Goal: Information Seeking & Learning: Check status

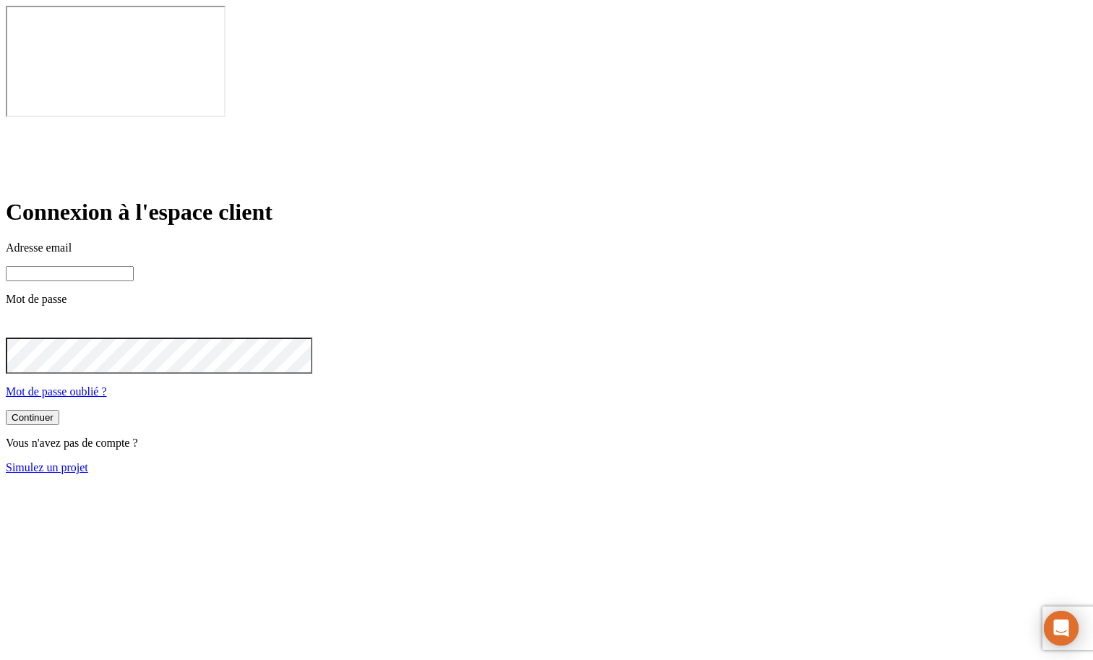
click at [134, 266] on input at bounding box center [70, 273] width 128 height 15
type input "[PERSON_NAME][DOMAIN_NAME][EMAIL_ADDRESS][DOMAIN_NAME]"
click at [6, 411] on button "Continuer" at bounding box center [32, 418] width 53 height 15
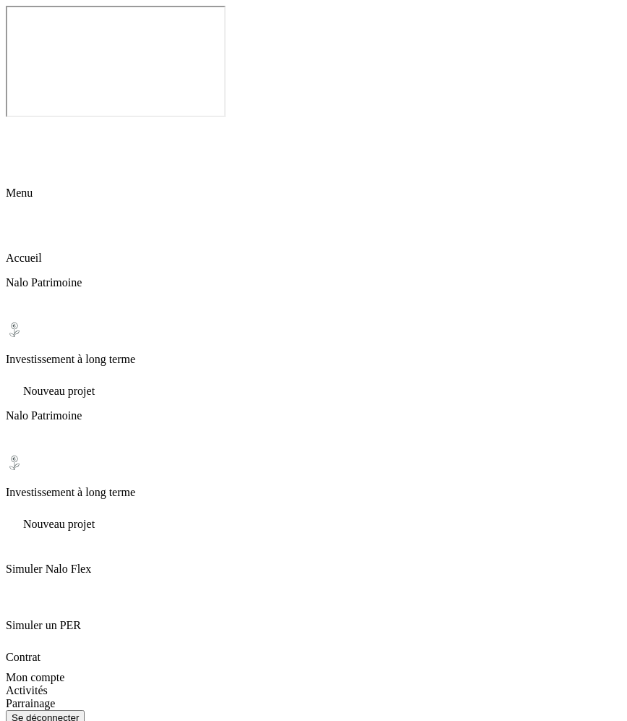
click at [23, 120] on icon at bounding box center [14, 128] width 17 height 17
click at [57, 353] on p "Investissement à long terme" at bounding box center [313, 359] width 615 height 13
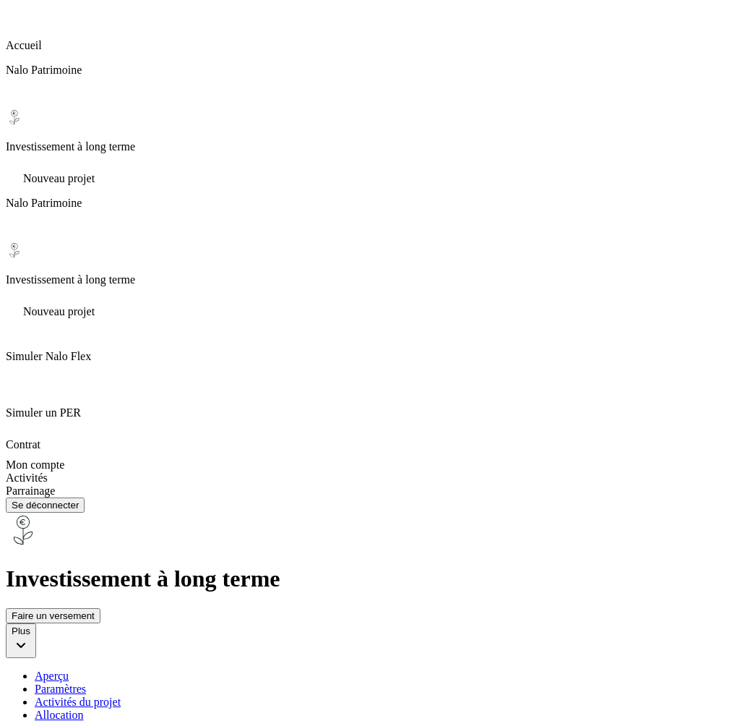
scroll to position [214, 0]
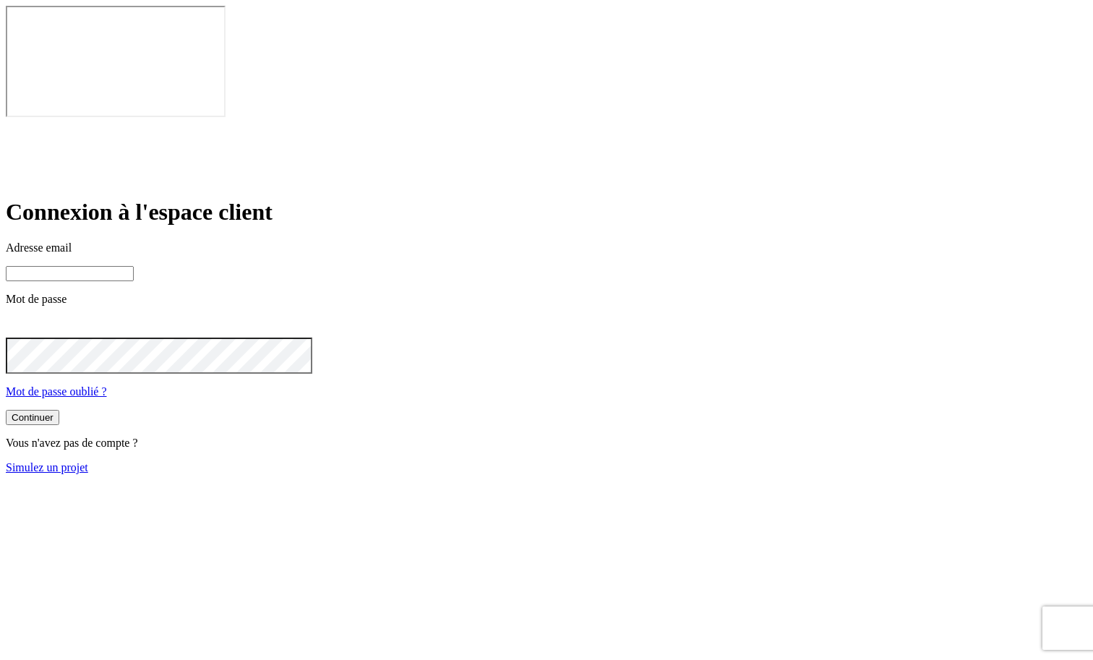
click at [134, 266] on input at bounding box center [70, 273] width 128 height 15
type input "[PERSON_NAME][DOMAIN_NAME][EMAIL_ADDRESS][DOMAIN_NAME]"
click at [59, 410] on button "Continuer" at bounding box center [32, 417] width 53 height 15
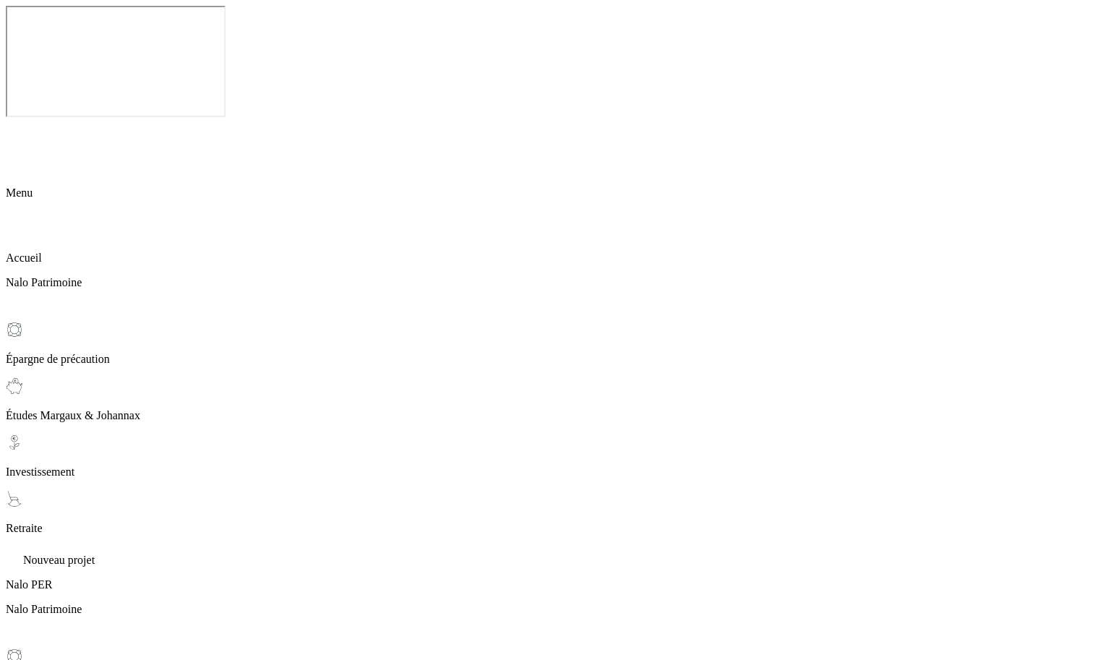
drag, startPoint x: 267, startPoint y: 41, endPoint x: 333, endPoint y: 59, distance: 68.2
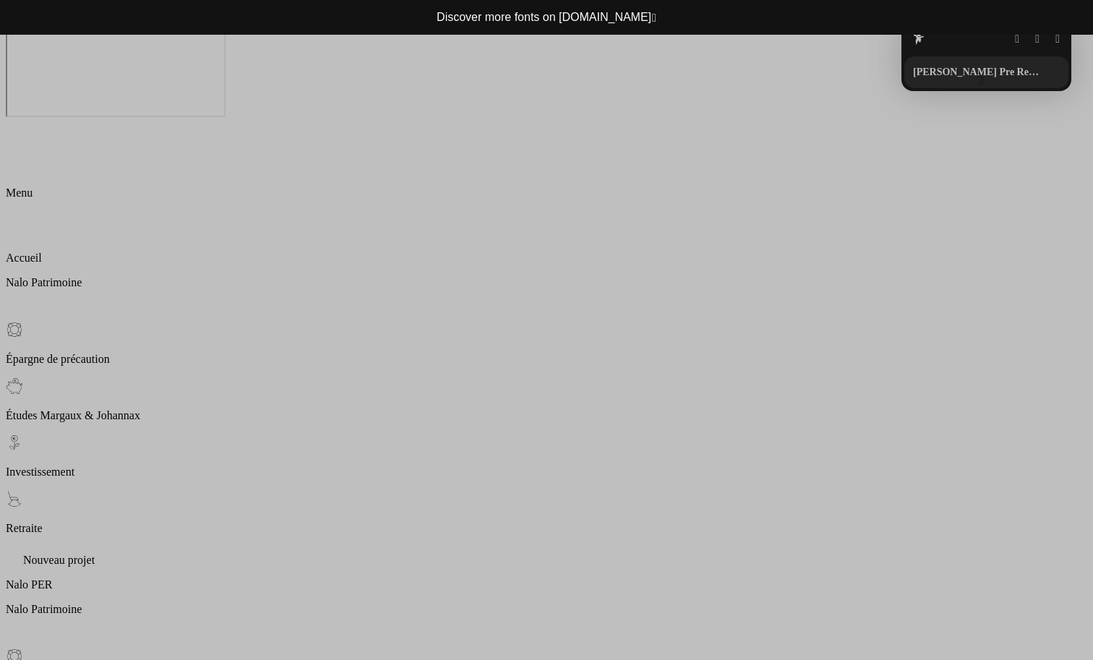
click at [979, 79] on button "button" at bounding box center [981, 81] width 4 height 12
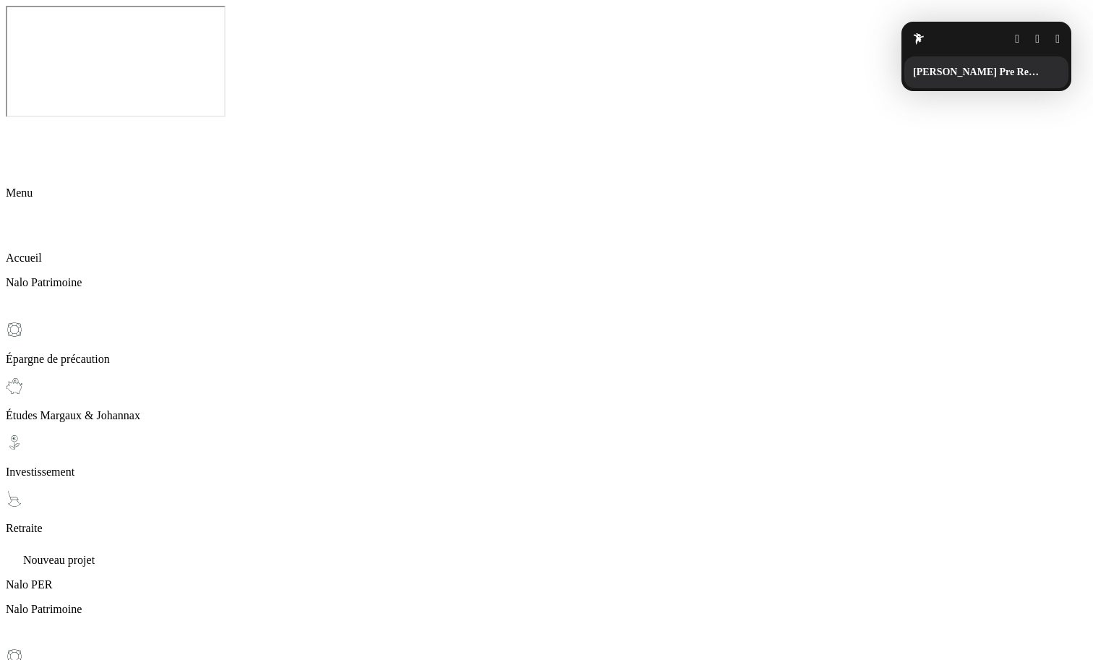
click at [1055, 38] on button "button" at bounding box center [1057, 39] width 4 height 12
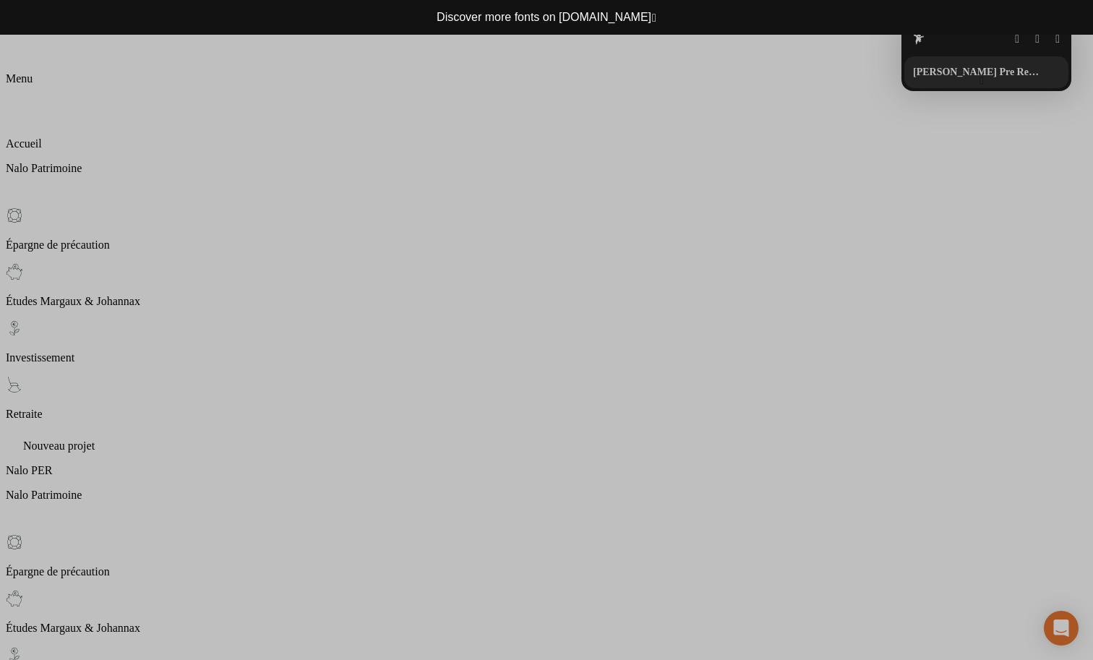
click at [979, 75] on button "button" at bounding box center [981, 81] width 4 height 12
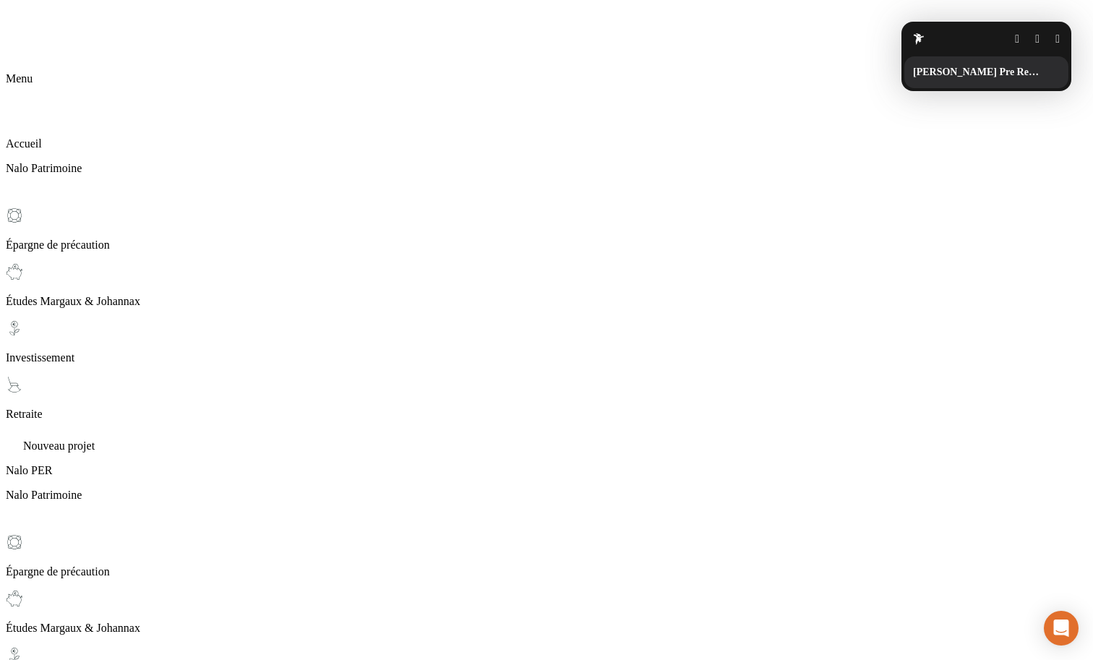
click at [1055, 33] on button "button" at bounding box center [1057, 39] width 4 height 12
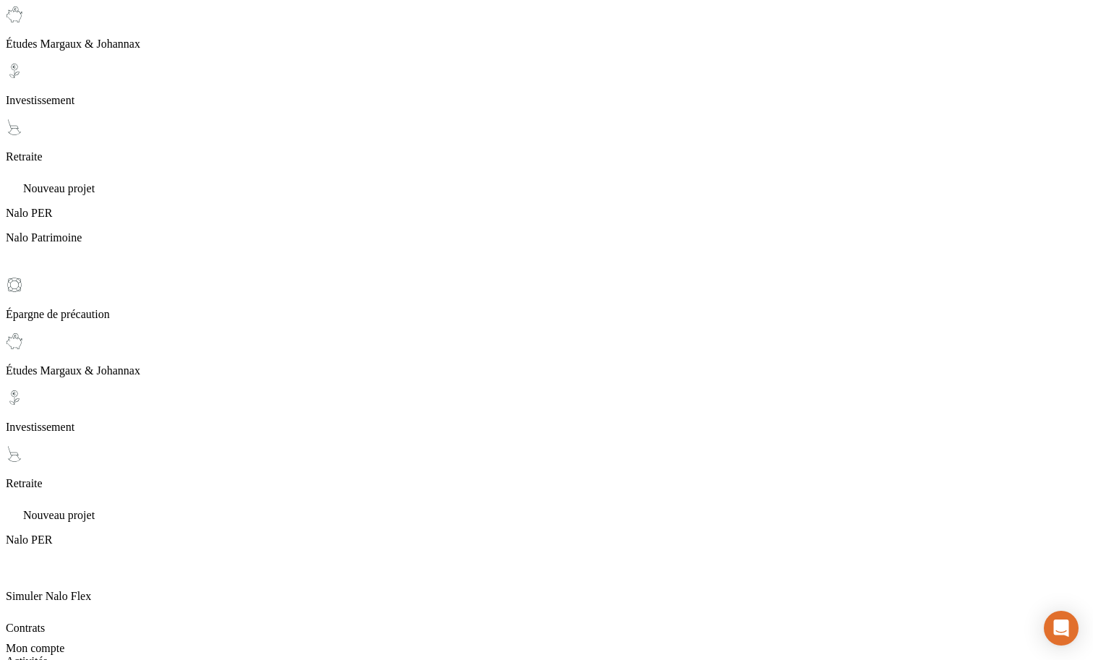
scroll to position [262, 0]
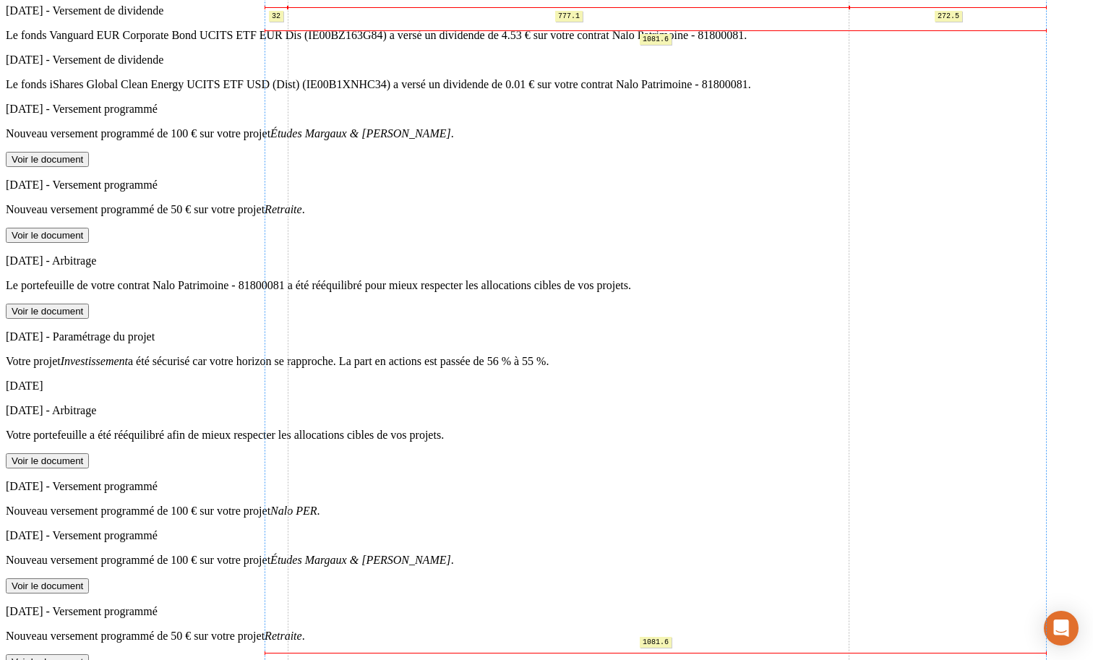
scroll to position [5738, 0]
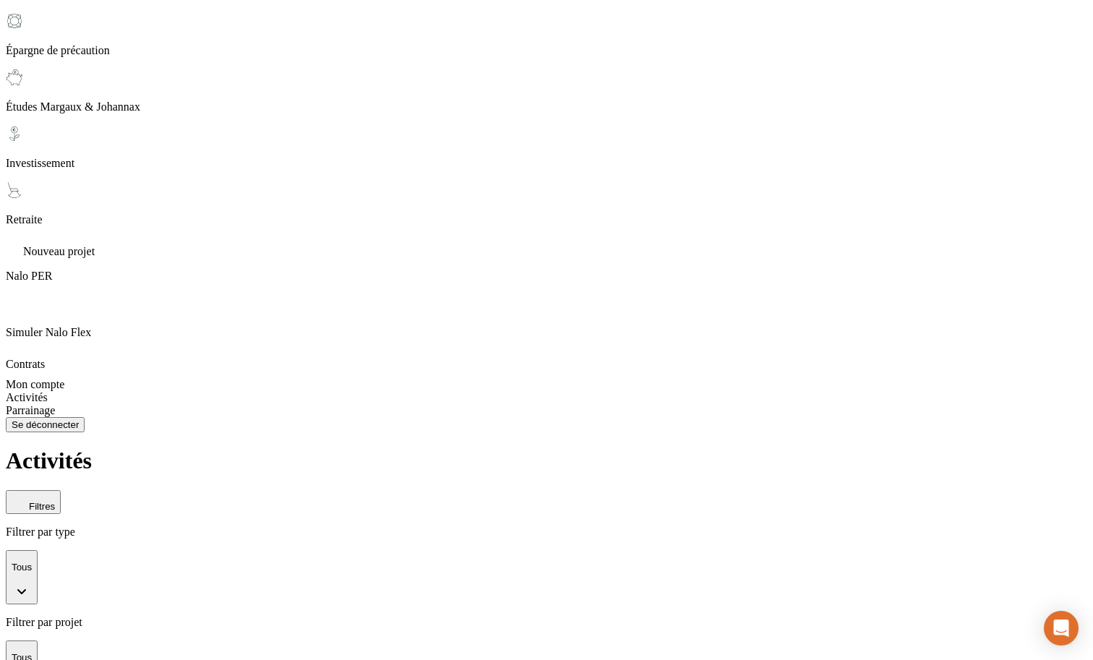
scroll to position [0, 0]
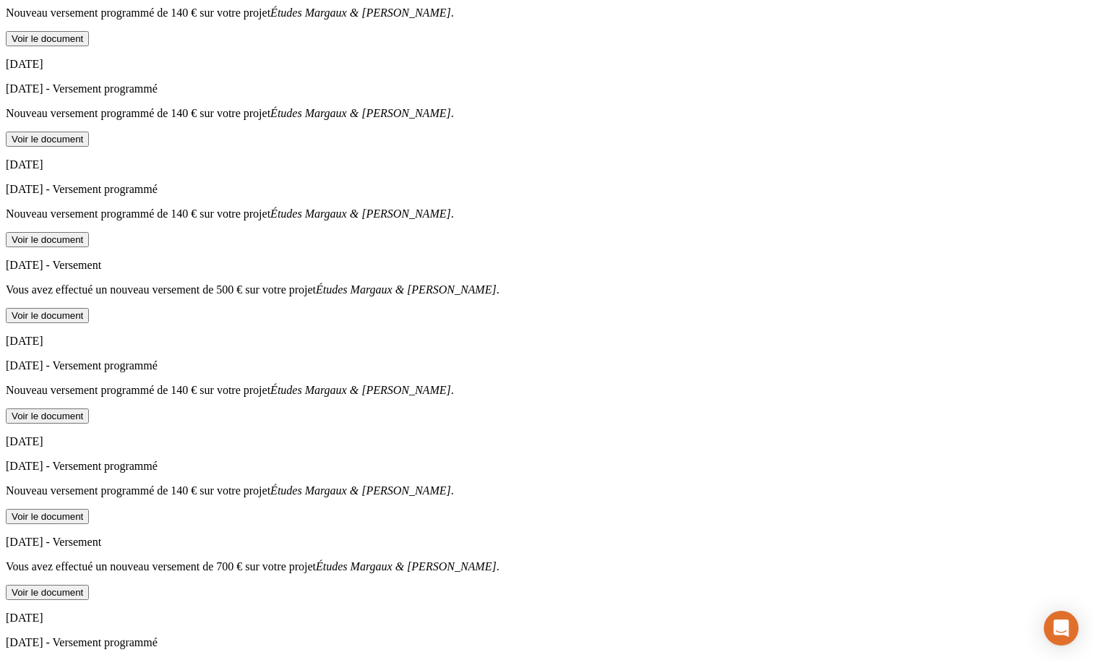
scroll to position [7682, 0]
